Goal: Task Accomplishment & Management: Manage account settings

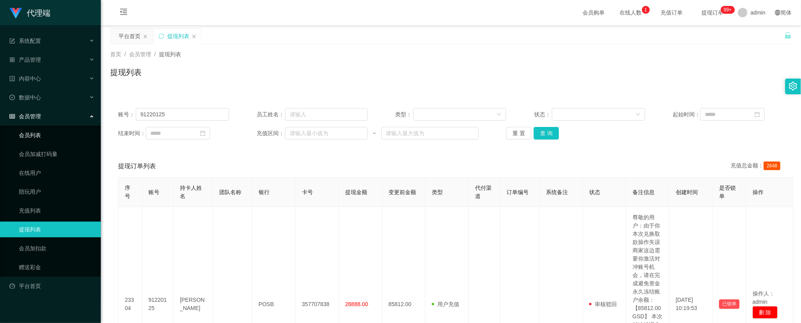
click at [32, 129] on link "会员列表" at bounding box center [57, 135] width 76 height 16
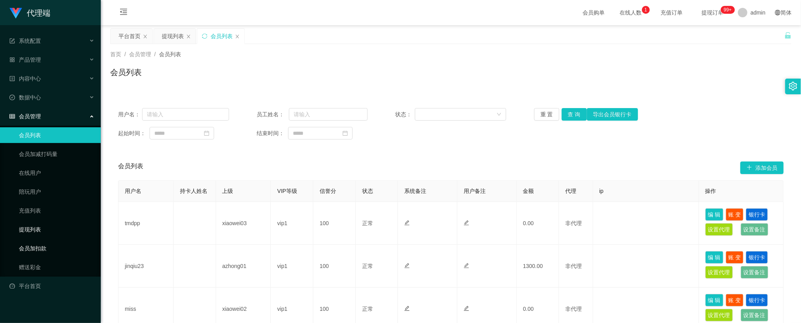
click at [37, 241] on link "会员加扣款" at bounding box center [57, 249] width 76 height 16
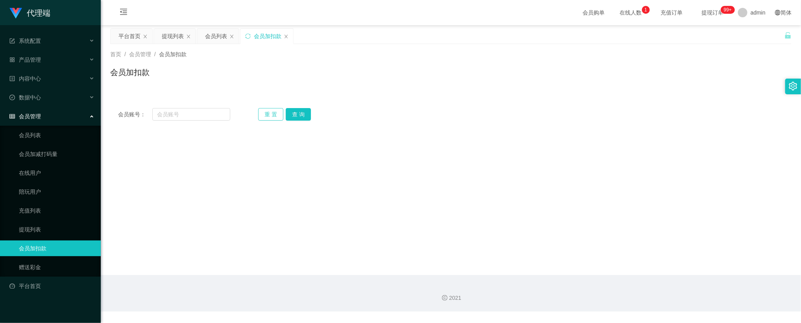
click at [277, 110] on button "重 置" at bounding box center [270, 114] width 25 height 13
click at [203, 113] on input "text" at bounding box center [191, 114] width 78 height 13
paste input "0008"
type input "0008"
click at [300, 115] on button "查 询" at bounding box center [298, 114] width 25 height 13
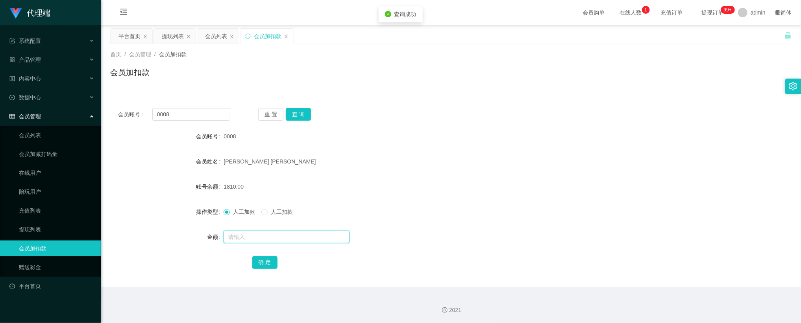
click at [248, 240] on input "text" at bounding box center [286, 237] width 126 height 13
type input "240"
click at [267, 261] on button "确 定" at bounding box center [264, 263] width 25 height 13
